Goal: Transaction & Acquisition: Purchase product/service

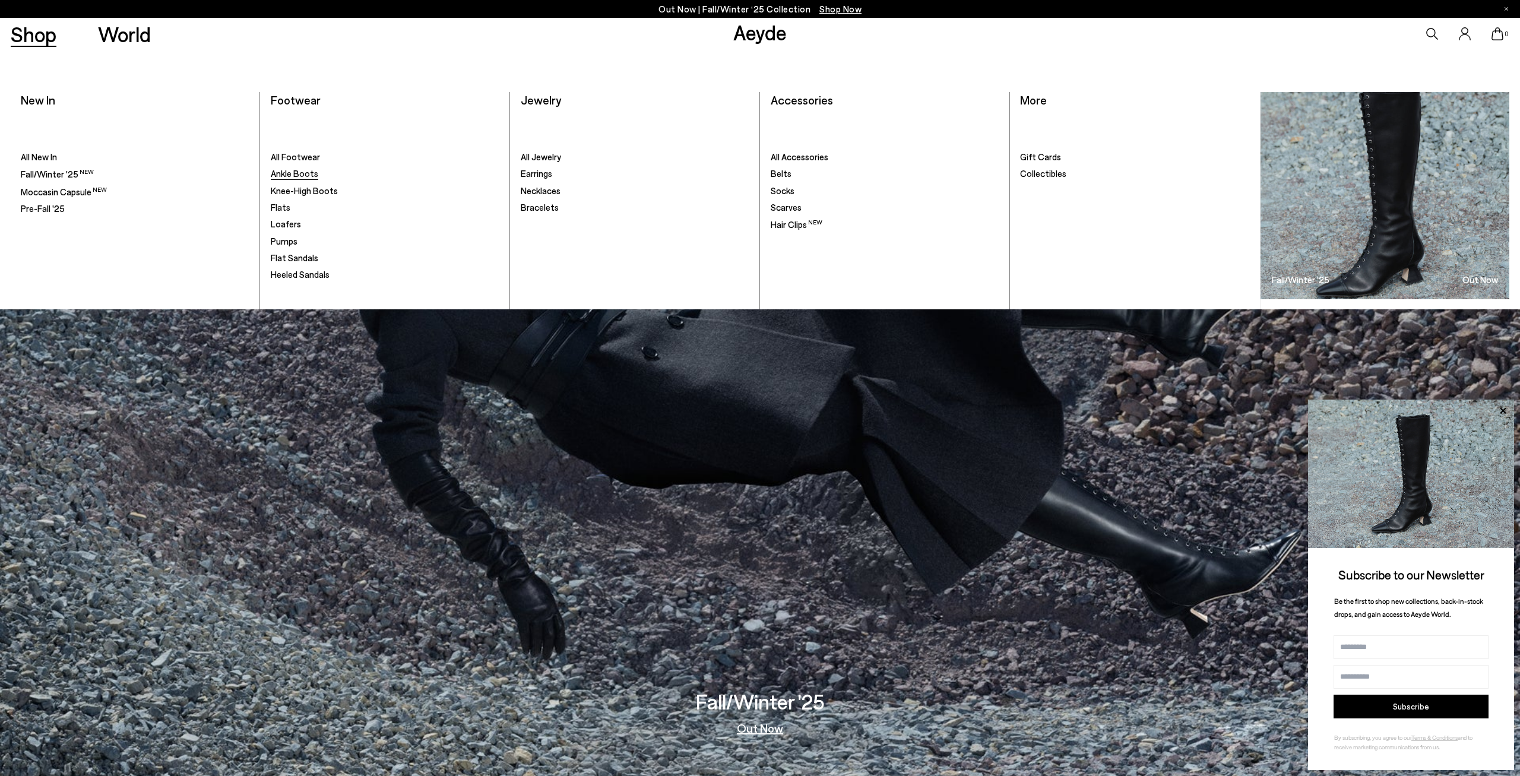
click at [311, 172] on span "Ankle Boots" at bounding box center [295, 173] width 48 height 11
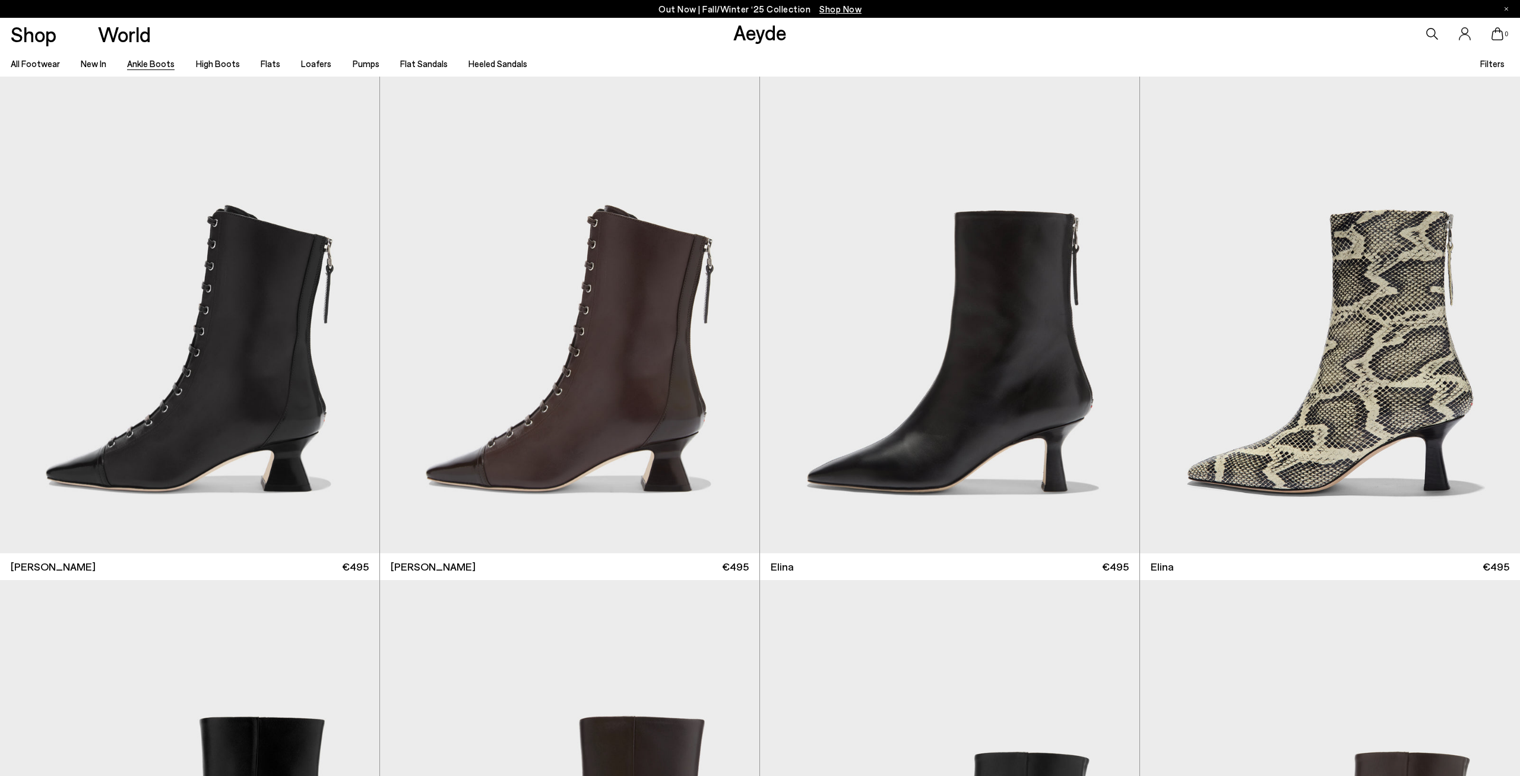
click at [1496, 67] on span "Filters" at bounding box center [1492, 63] width 24 height 11
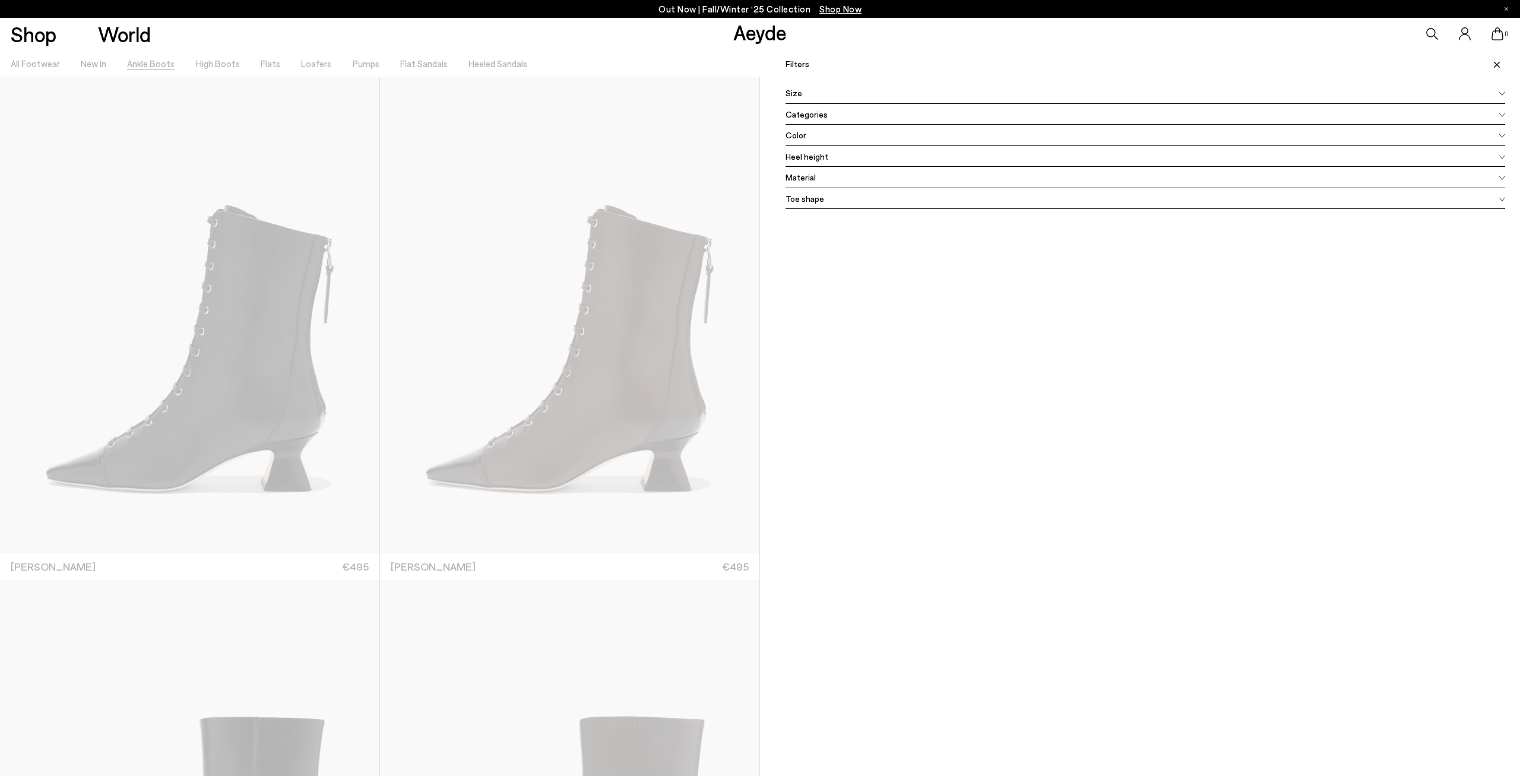
click at [794, 141] on span "Color" at bounding box center [796, 135] width 21 height 12
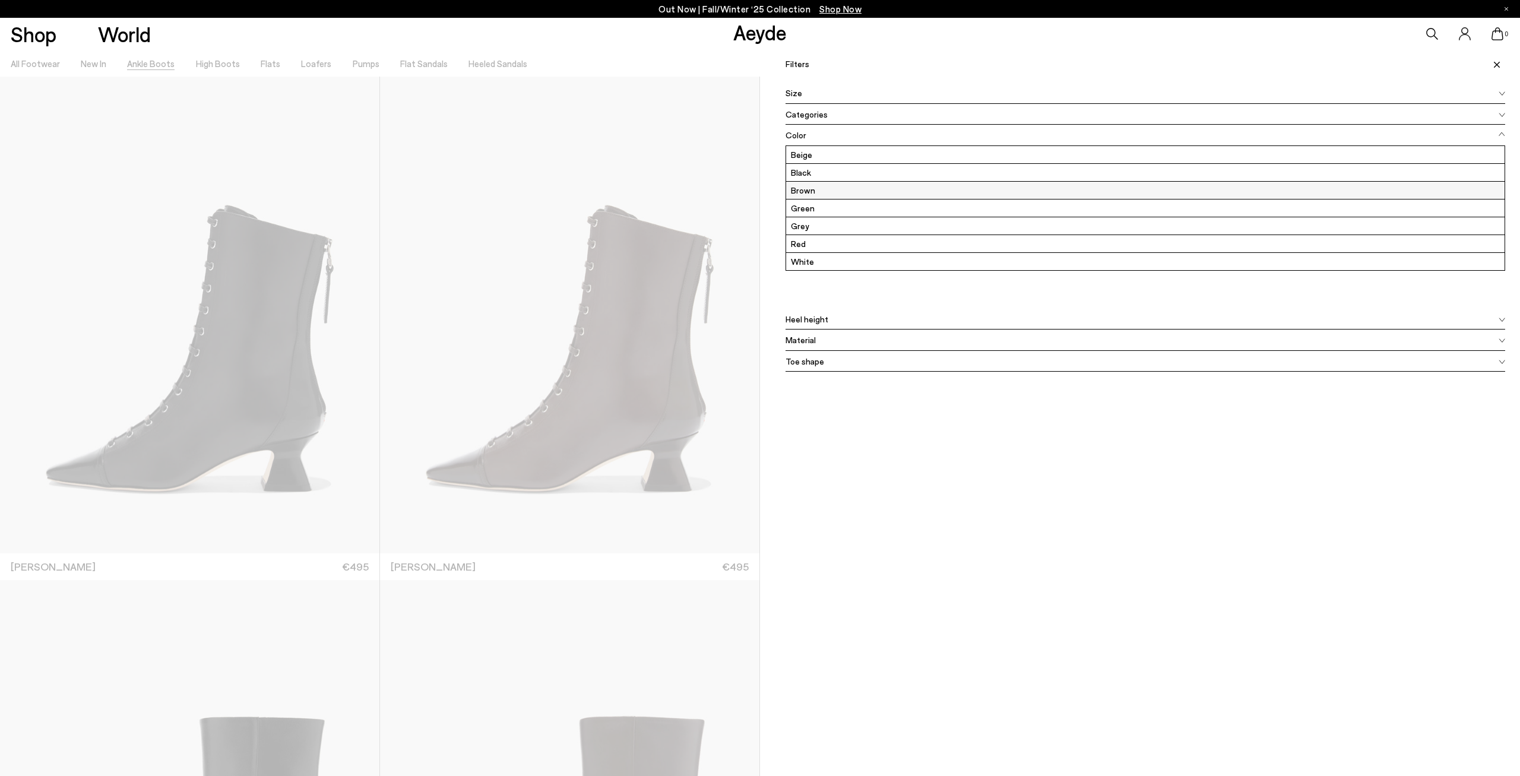
click at [815, 189] on label "Brown" at bounding box center [1145, 190] width 718 height 17
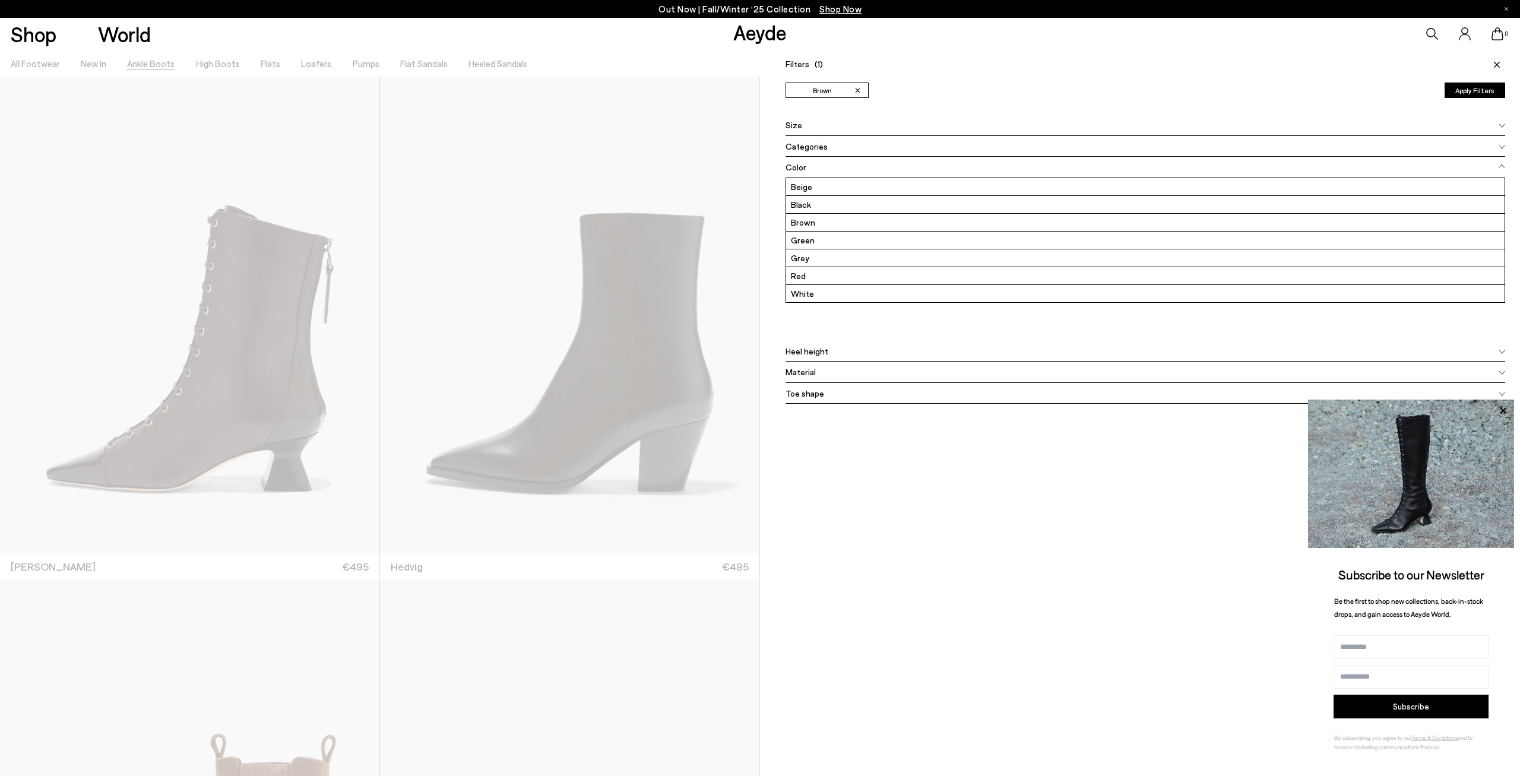
click at [1495, 65] on icon at bounding box center [1497, 65] width 6 height 6
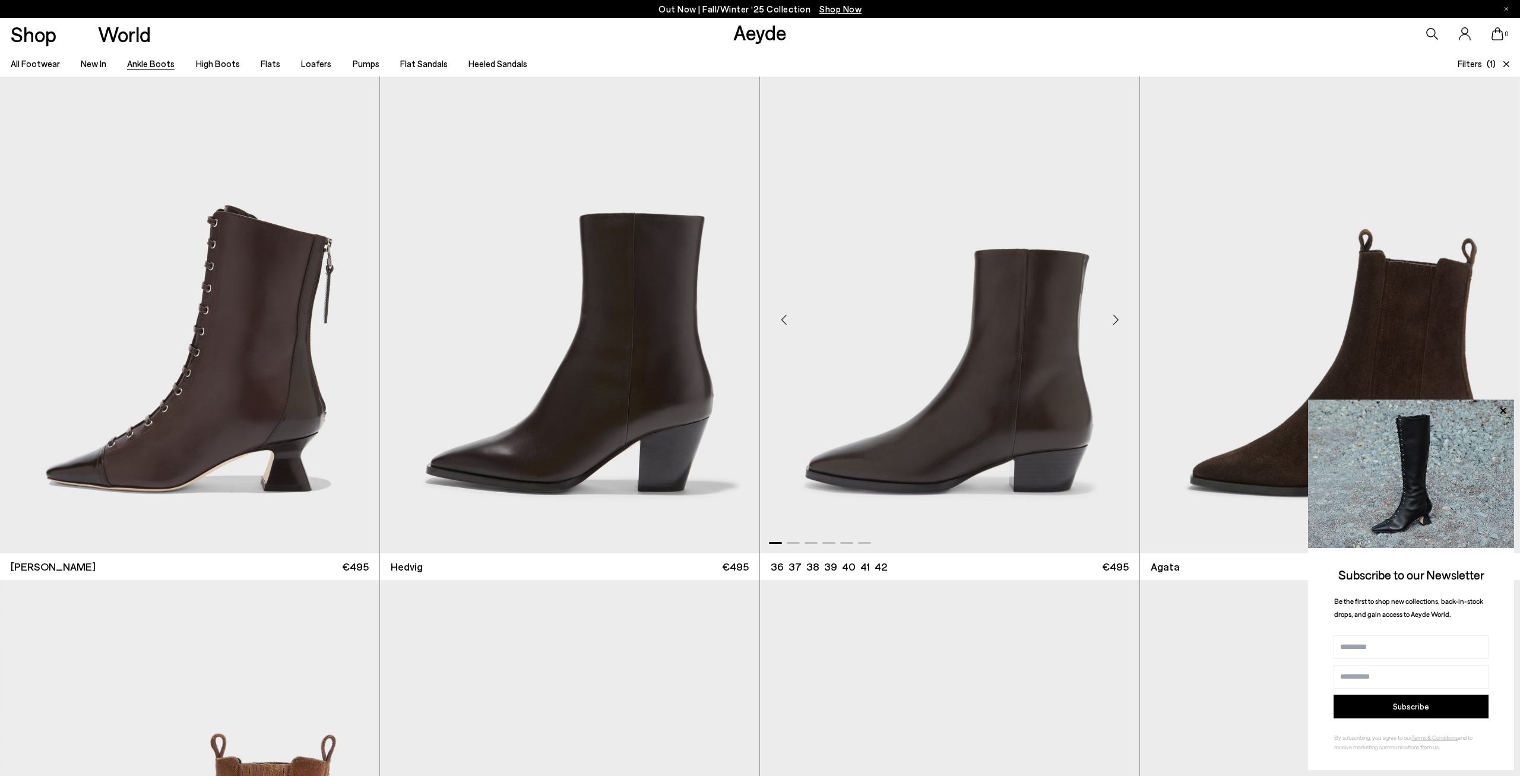
click at [1114, 321] on div "Next slide" at bounding box center [1116, 320] width 36 height 36
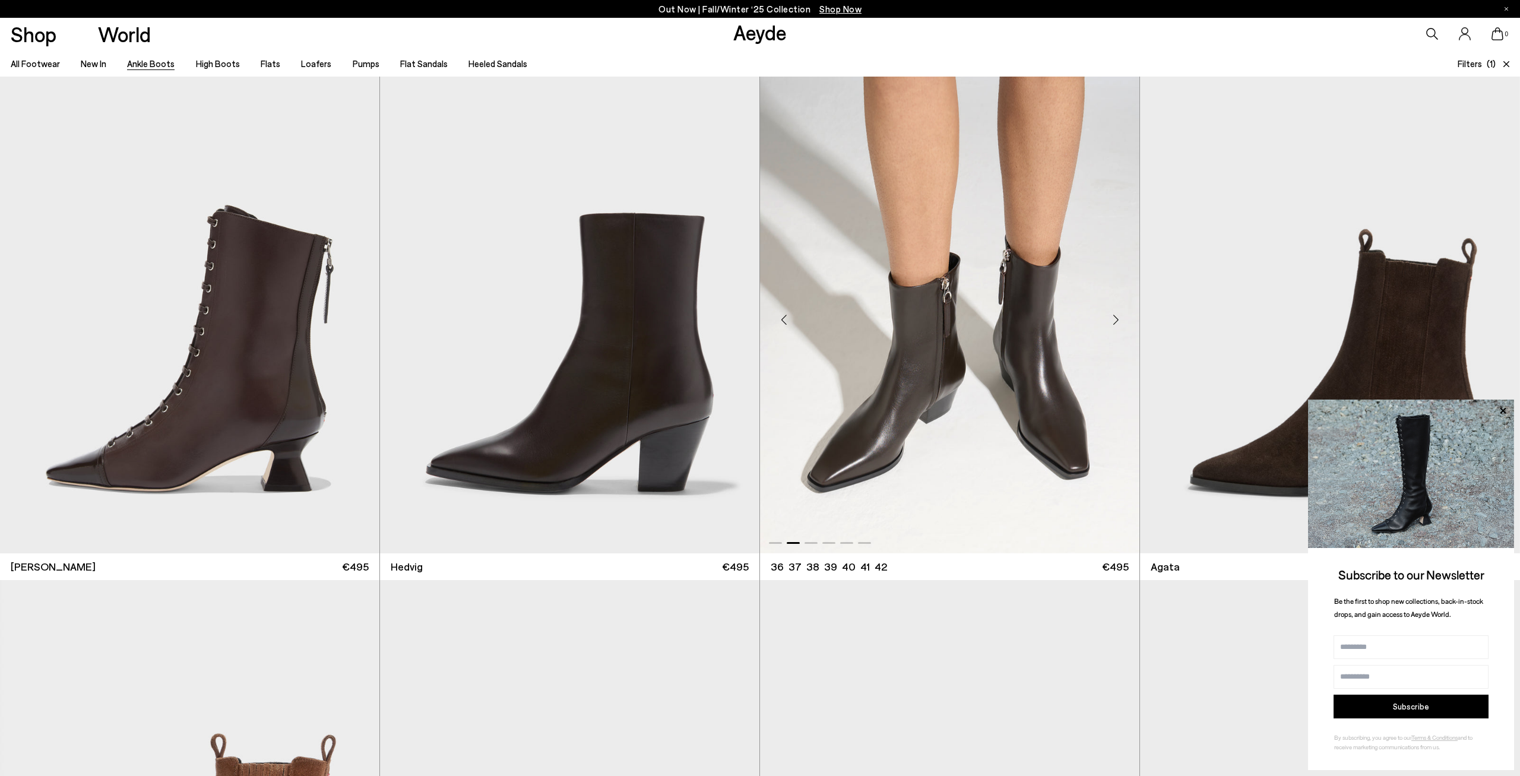
click at [1114, 321] on div "Next slide" at bounding box center [1116, 320] width 36 height 36
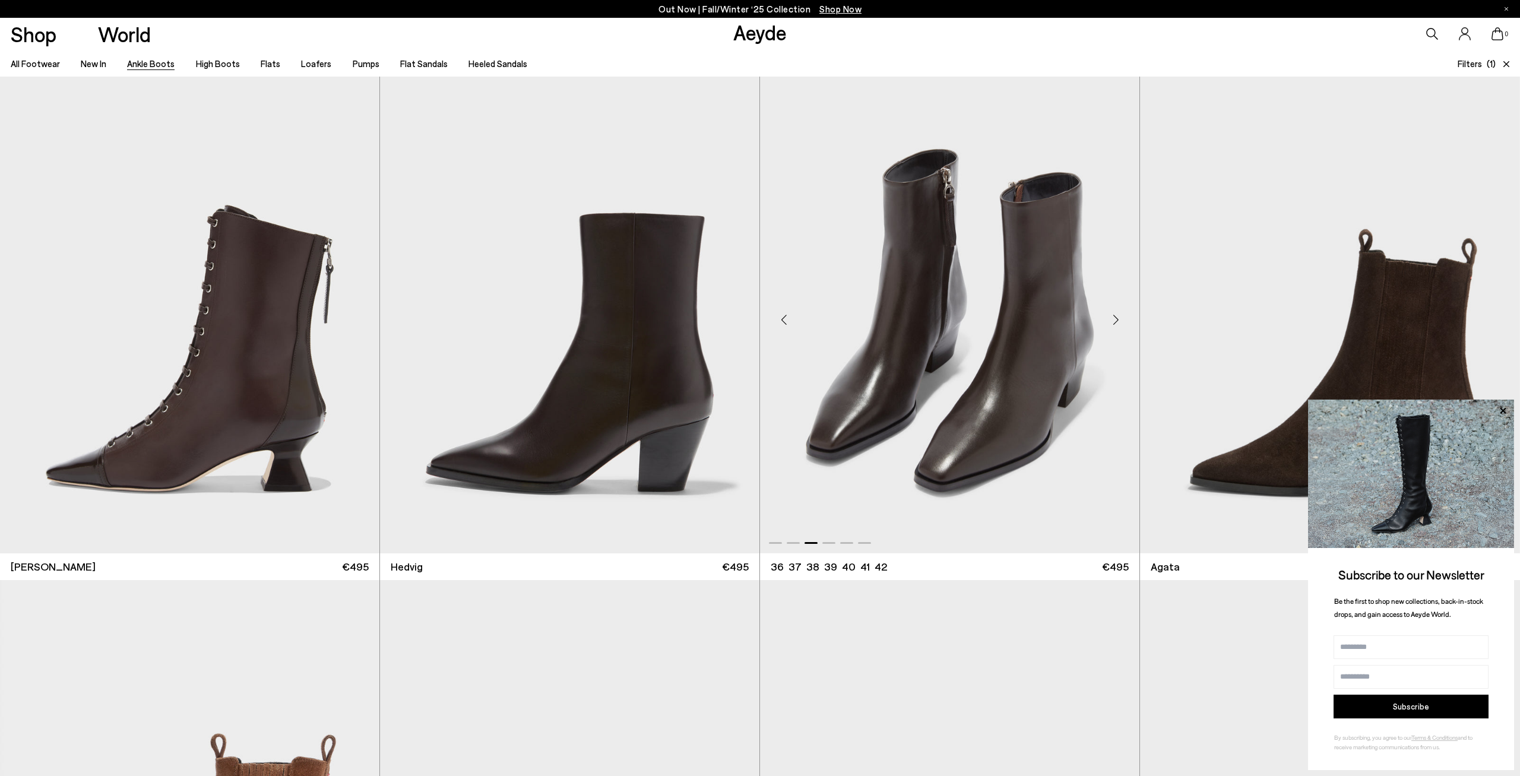
click at [1114, 321] on div "Next slide" at bounding box center [1116, 320] width 36 height 36
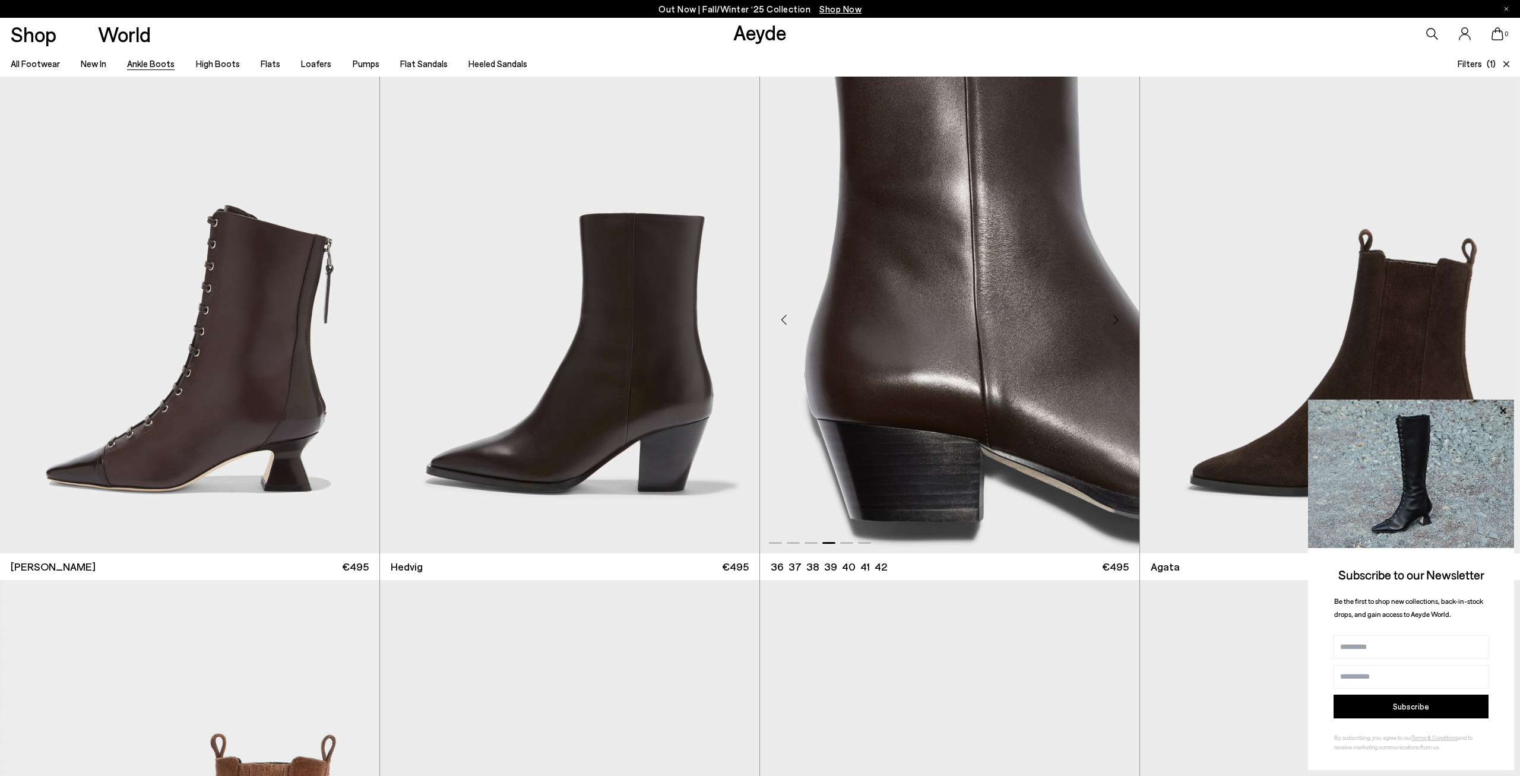
click at [1114, 321] on div "Next slide" at bounding box center [1116, 320] width 36 height 36
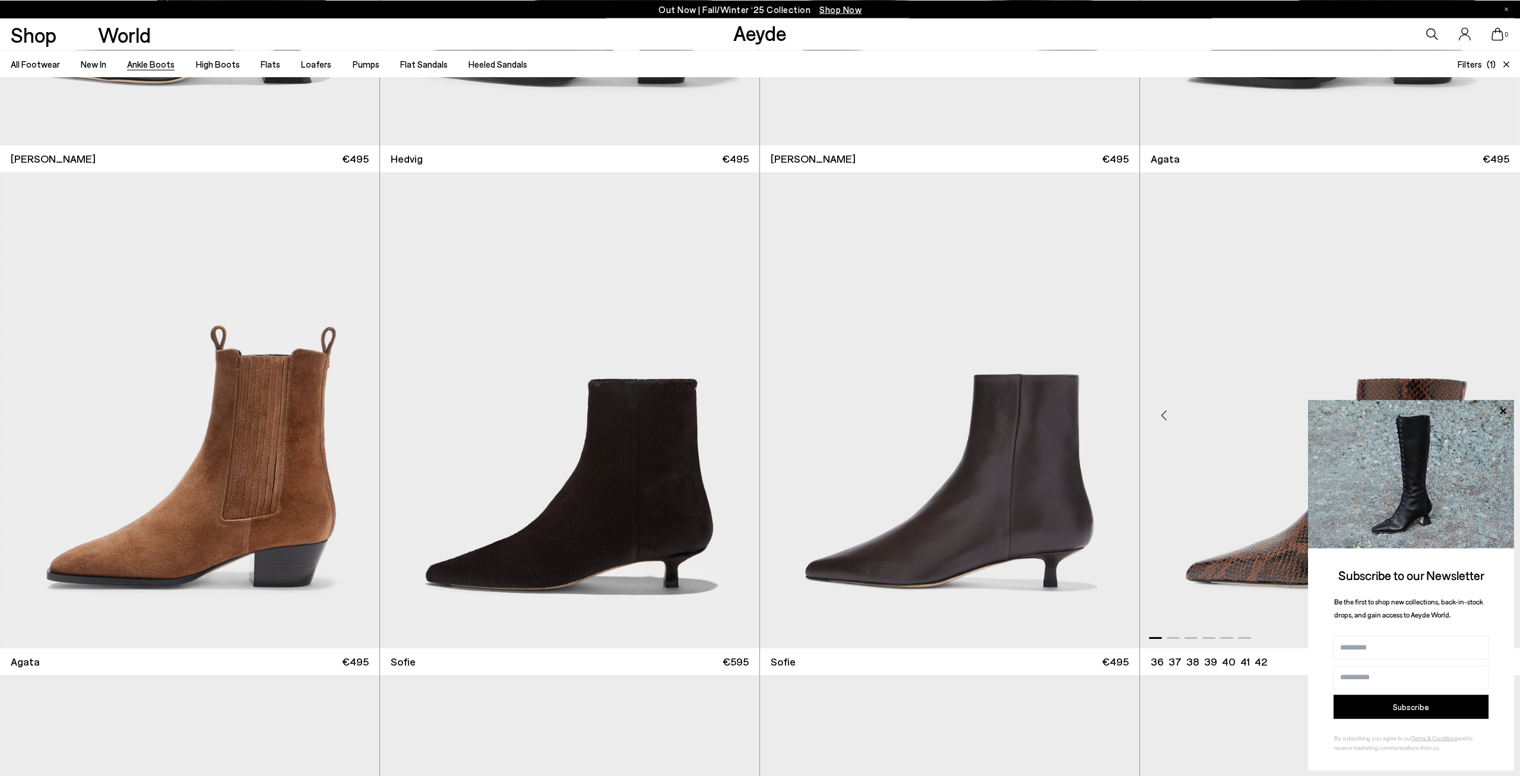
scroll to position [545, 0]
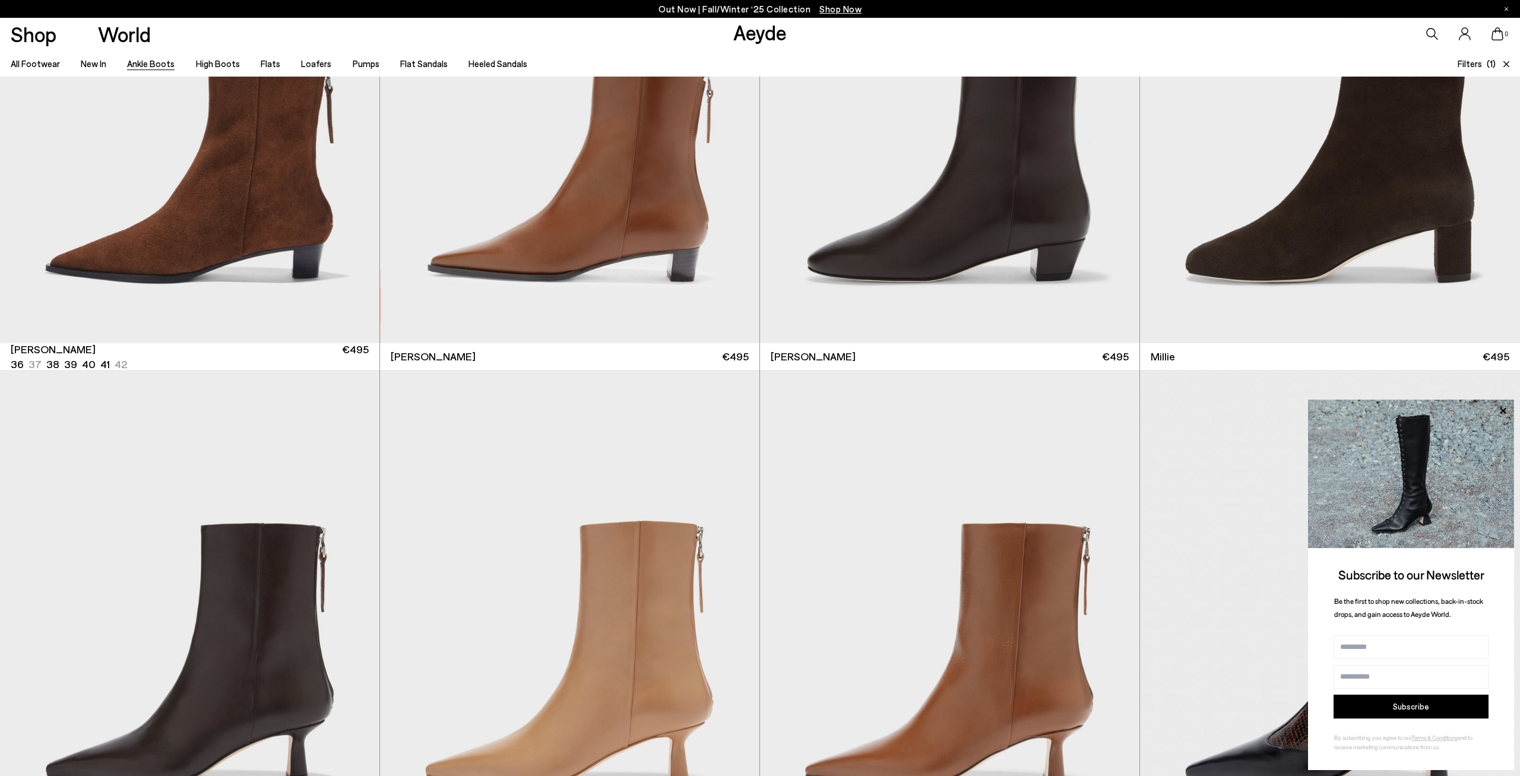
scroll to position [1696, 0]
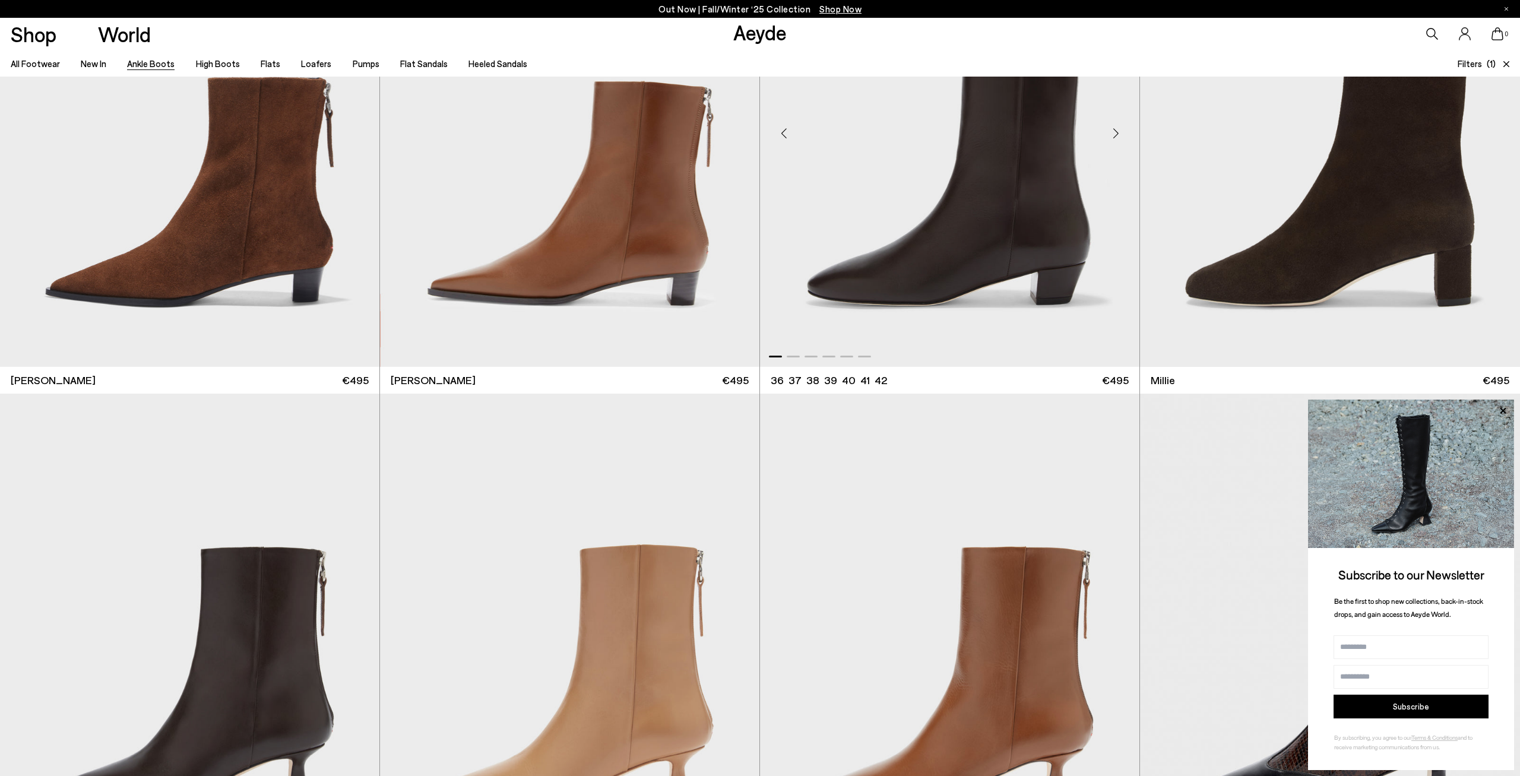
click at [1113, 137] on div "Next slide" at bounding box center [1116, 134] width 36 height 36
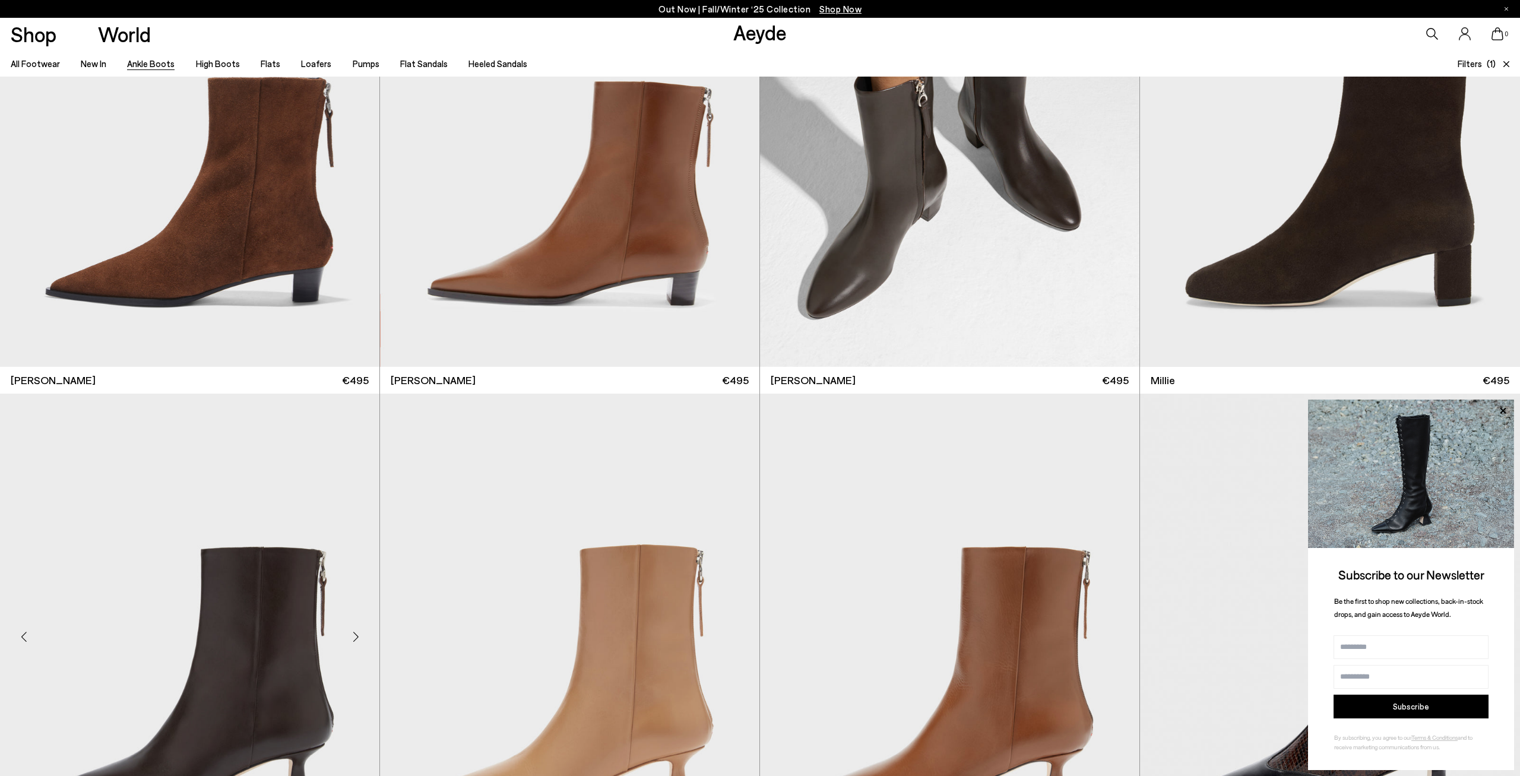
scroll to position [1877, 0]
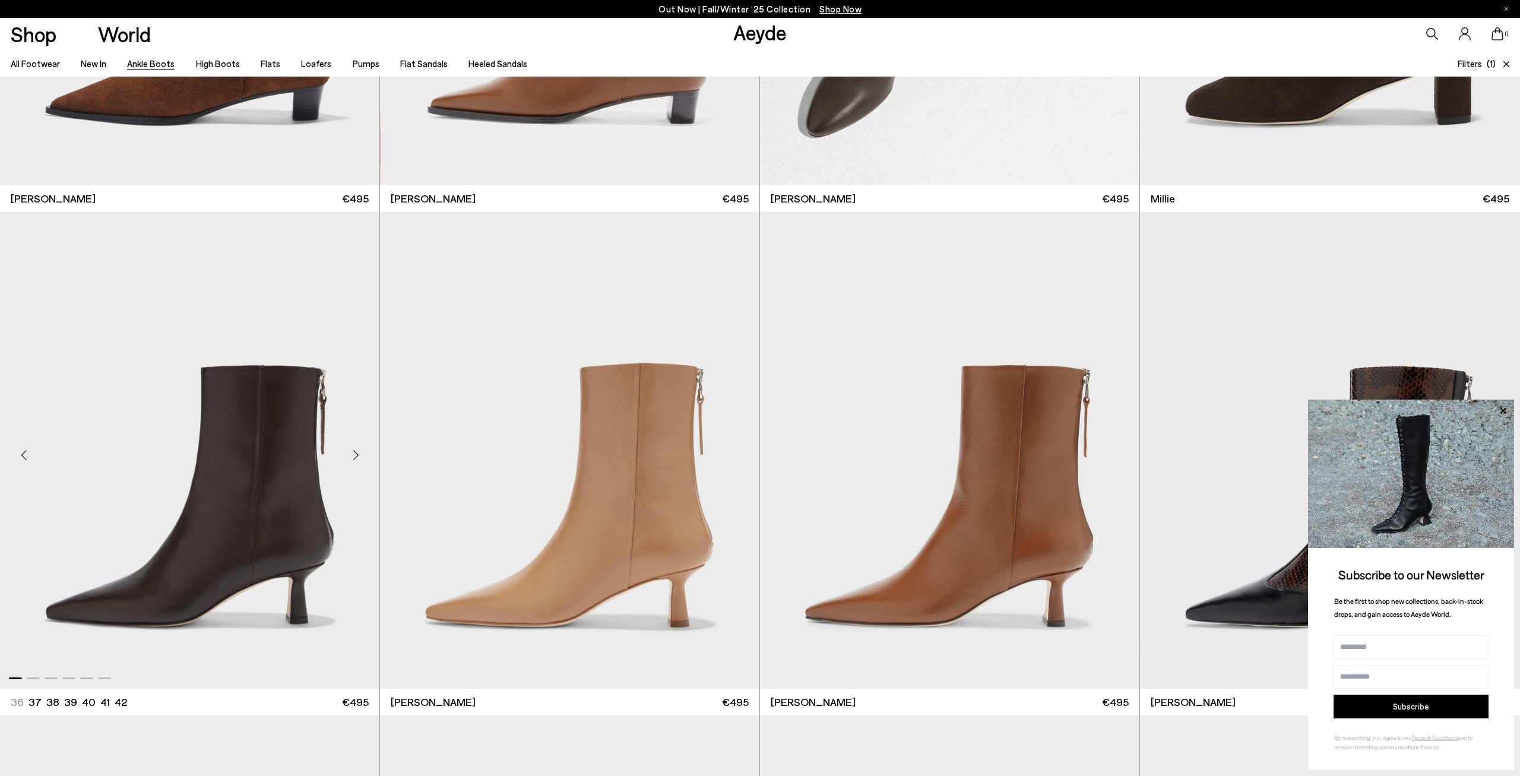
click at [357, 463] on div "Next slide" at bounding box center [356, 455] width 36 height 36
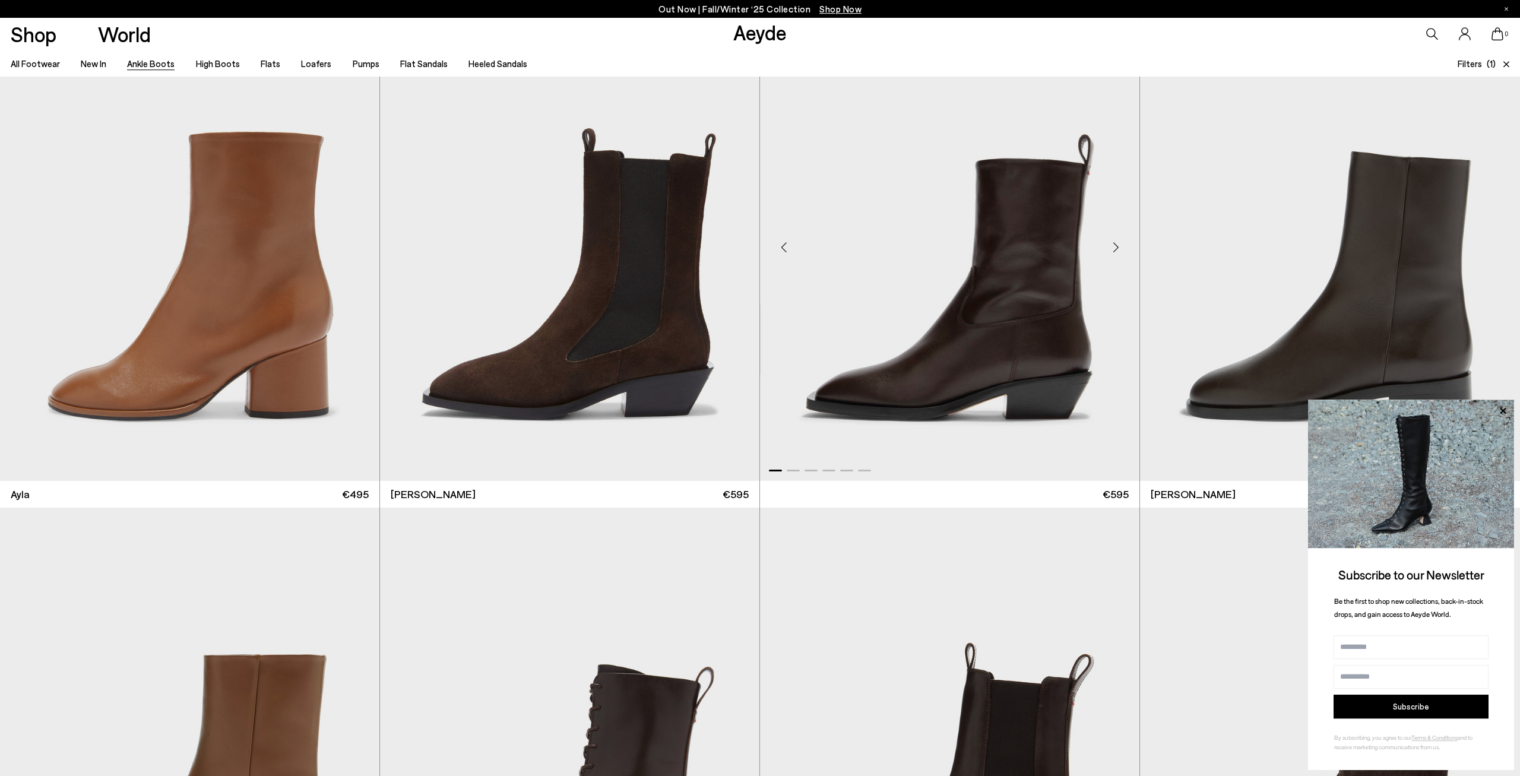
scroll to position [2544, 0]
